Goal: Find specific page/section: Find specific page/section

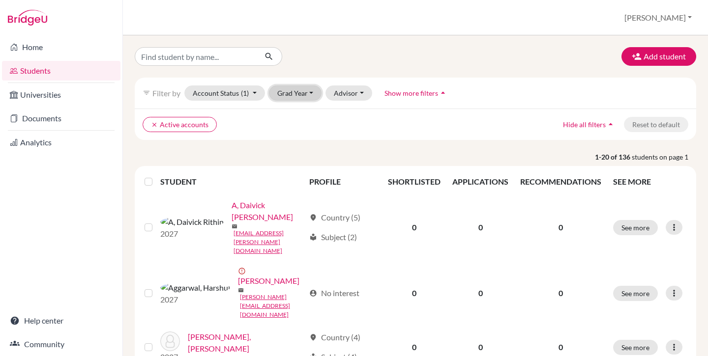
click at [307, 97] on button "Grad Year" at bounding box center [295, 93] width 53 height 15
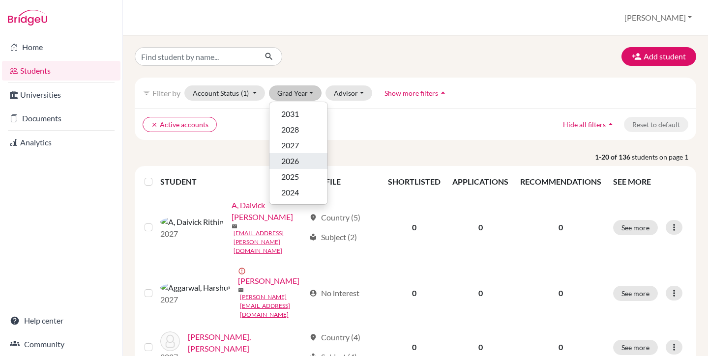
click at [312, 163] on div "2026" at bounding box center [298, 161] width 34 height 12
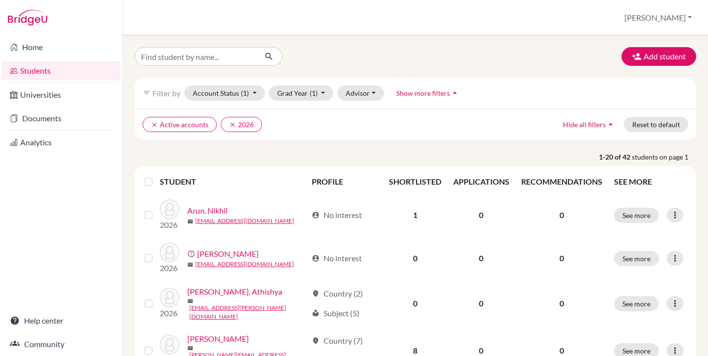
click at [156, 176] on label at bounding box center [156, 176] width 0 height 0
click at [0, 0] on input "checkbox" at bounding box center [0, 0] width 0 height 0
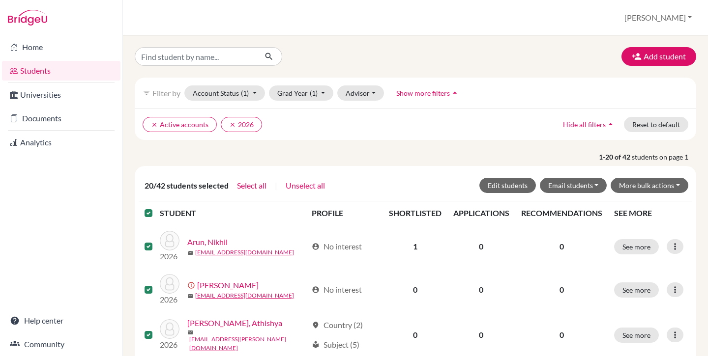
click at [156, 207] on label at bounding box center [156, 207] width 0 height 0
click at [0, 0] on input "checkbox" at bounding box center [0, 0] width 0 height 0
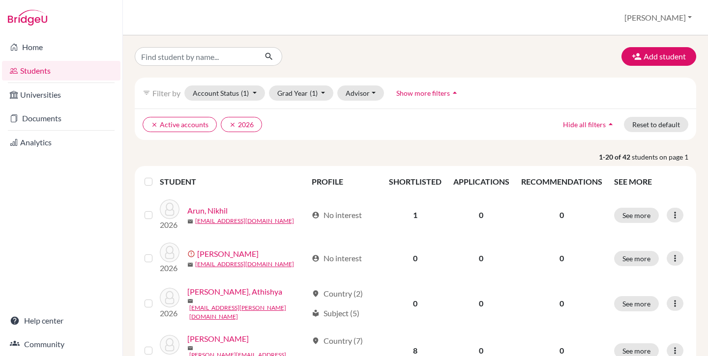
click at [197, 154] on p "1-20 of 42 students on page 1" at bounding box center [415, 157] width 576 height 10
click at [668, 12] on button "[PERSON_NAME]" at bounding box center [658, 17] width 76 height 19
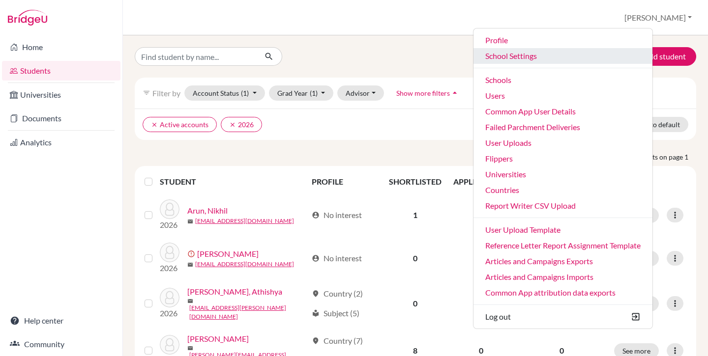
click at [549, 58] on link "School Settings" at bounding box center [562, 56] width 179 height 16
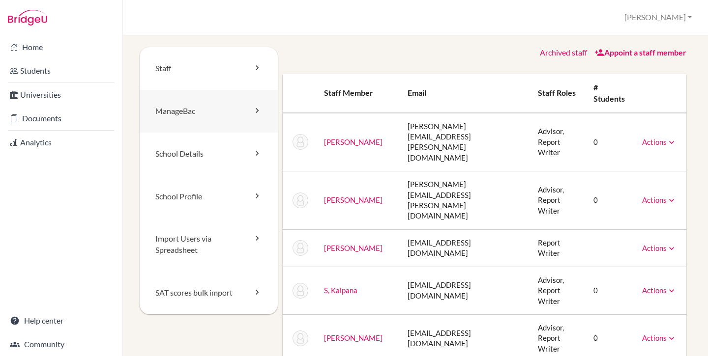
click at [193, 108] on link "ManageBac" at bounding box center [209, 111] width 138 height 43
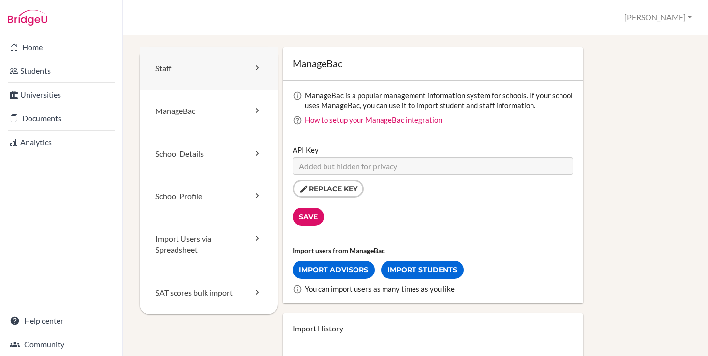
click at [195, 63] on link "Staff" at bounding box center [209, 68] width 138 height 43
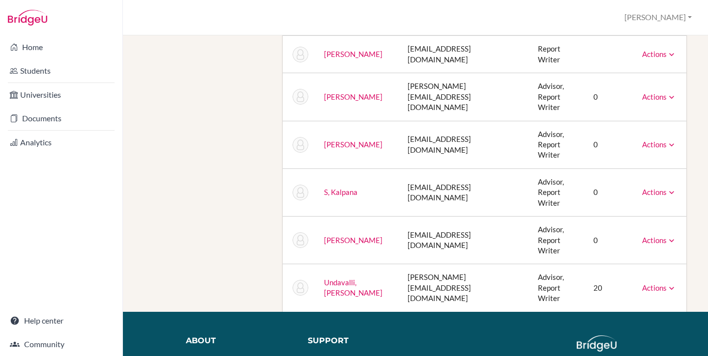
scroll to position [276, 0]
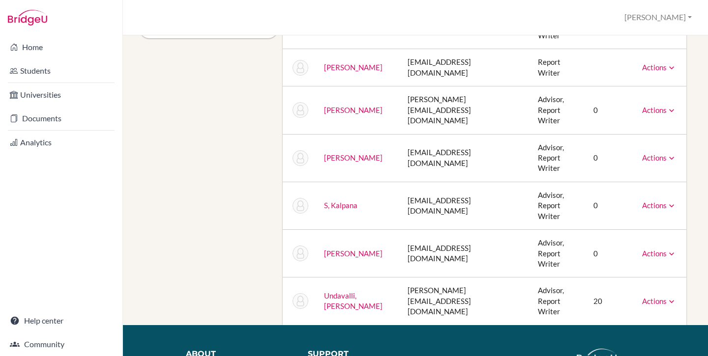
drag, startPoint x: 365, startPoint y: 288, endPoint x: 337, endPoint y: 282, distance: 29.0
click at [358, 288] on td "Undavalli, Mythreyi" at bounding box center [358, 302] width 84 height 48
click at [316, 278] on td "Undavalli, Mythreyi" at bounding box center [358, 302] width 84 height 48
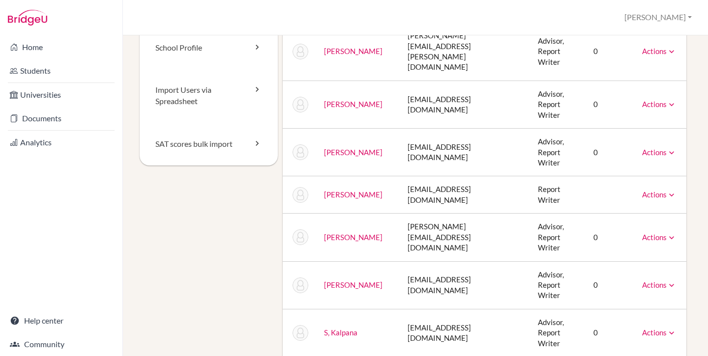
scroll to position [0, 0]
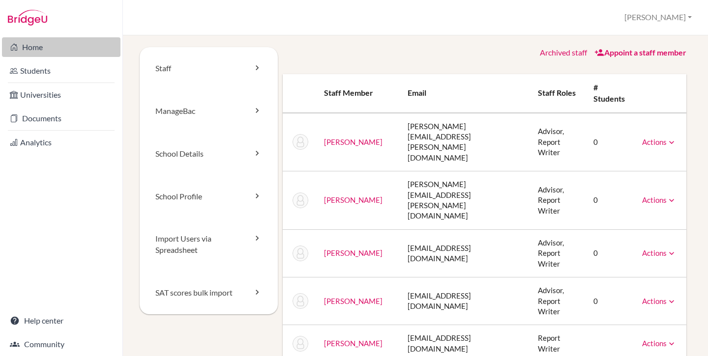
click at [40, 45] on link "Home" at bounding box center [61, 47] width 118 height 20
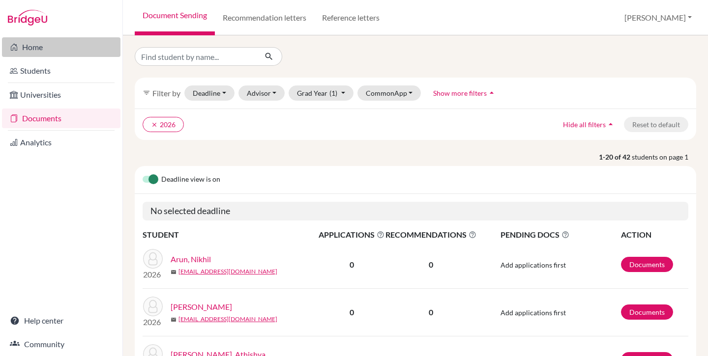
click at [53, 41] on link "Home" at bounding box center [61, 47] width 118 height 20
